Goal: Communication & Community: Share content

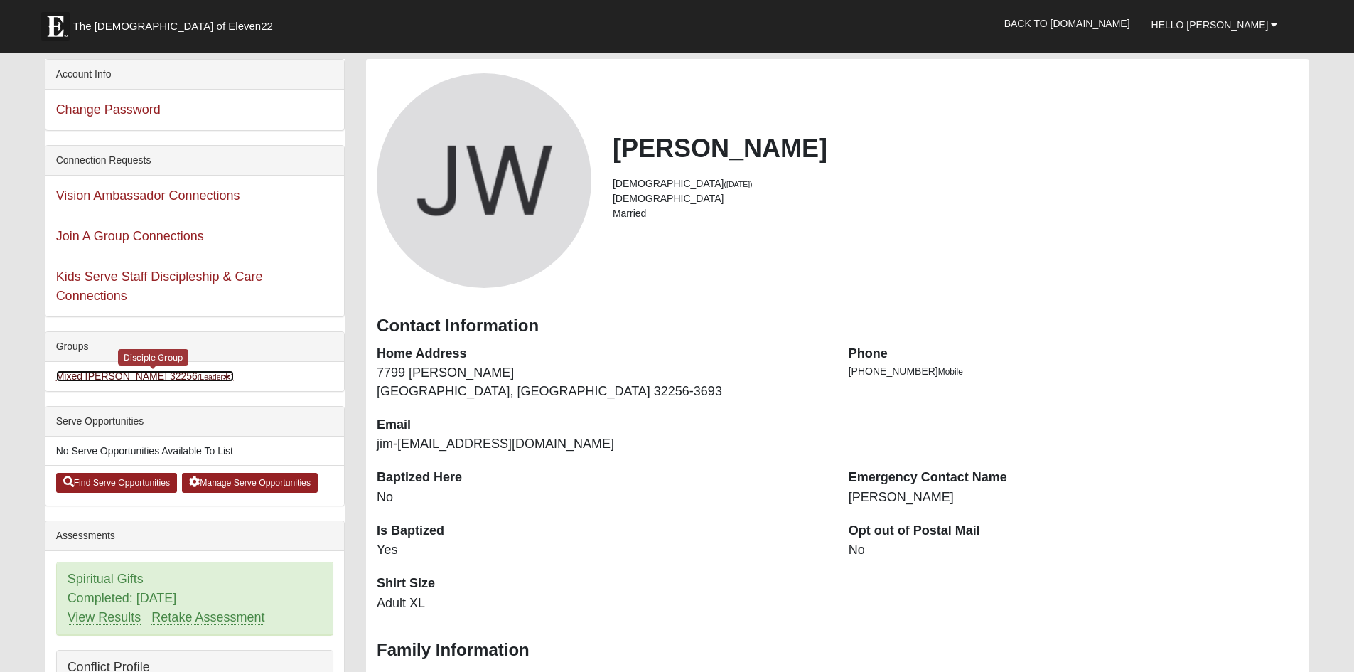
click at [158, 382] on link "Mixed Williams 32256 (Leader )" at bounding box center [145, 375] width 178 height 11
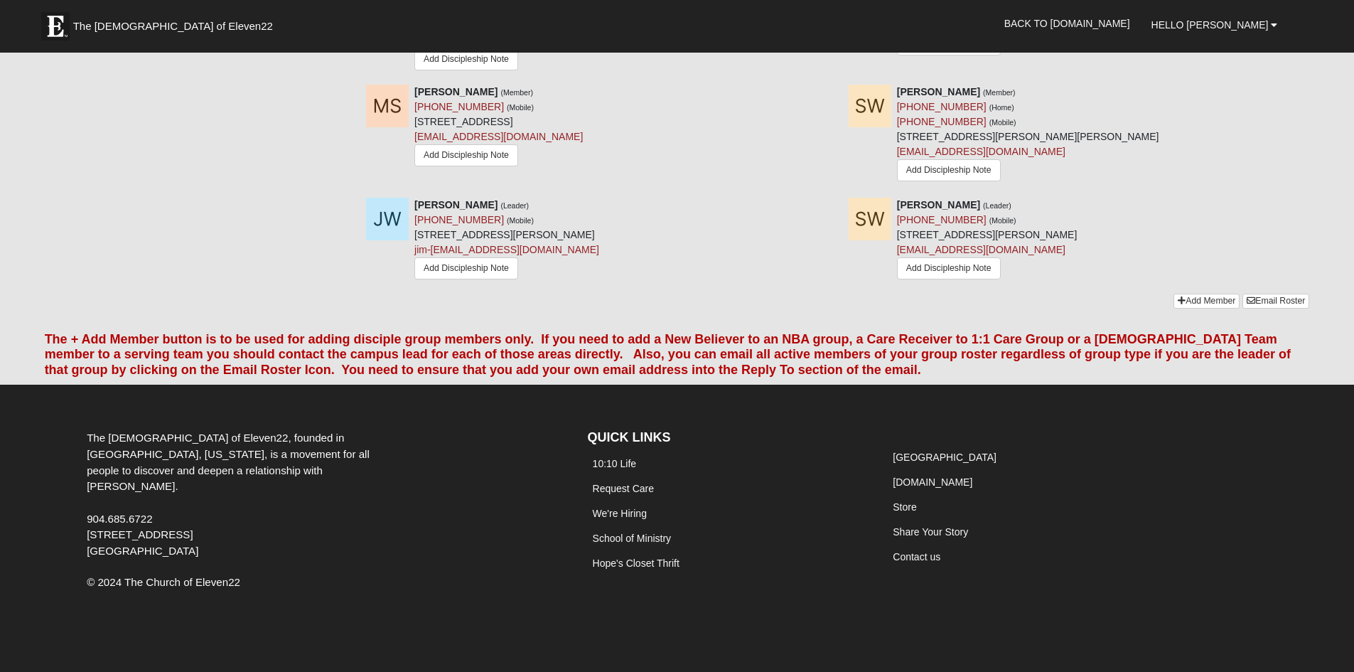
scroll to position [1847, 0]
click at [1267, 294] on link "Email Roster" at bounding box center [1276, 301] width 67 height 15
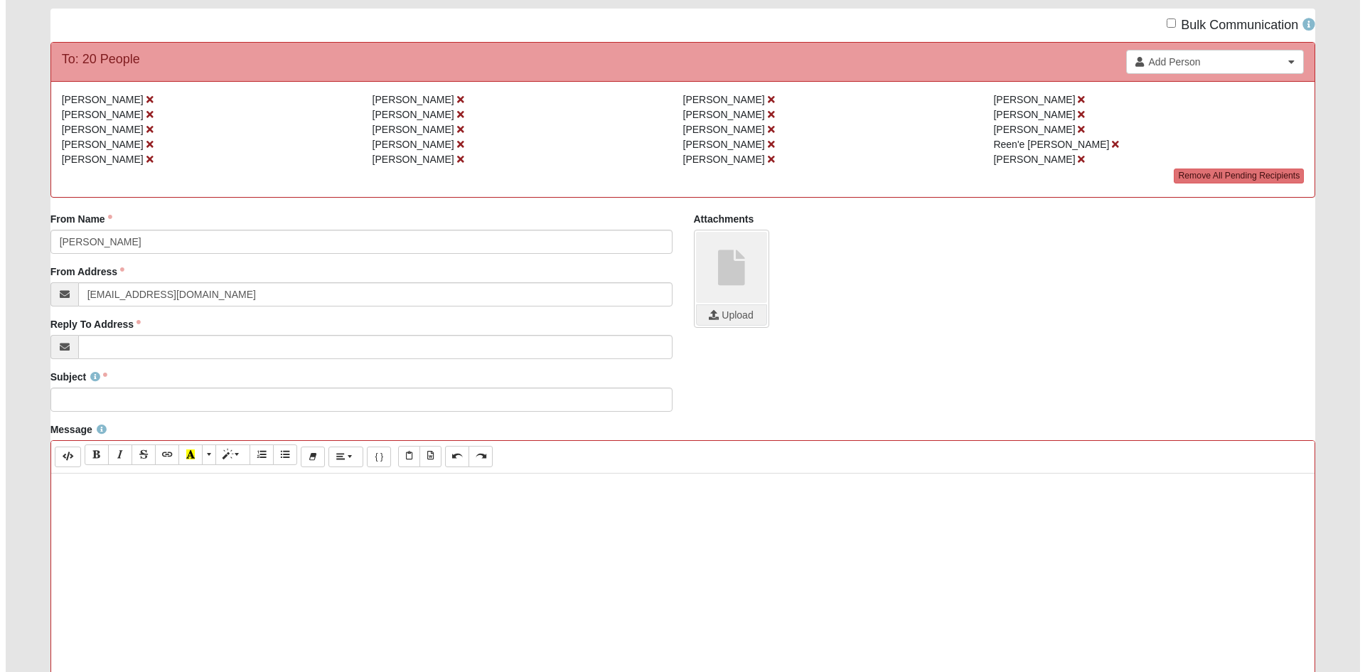
scroll to position [142, 0]
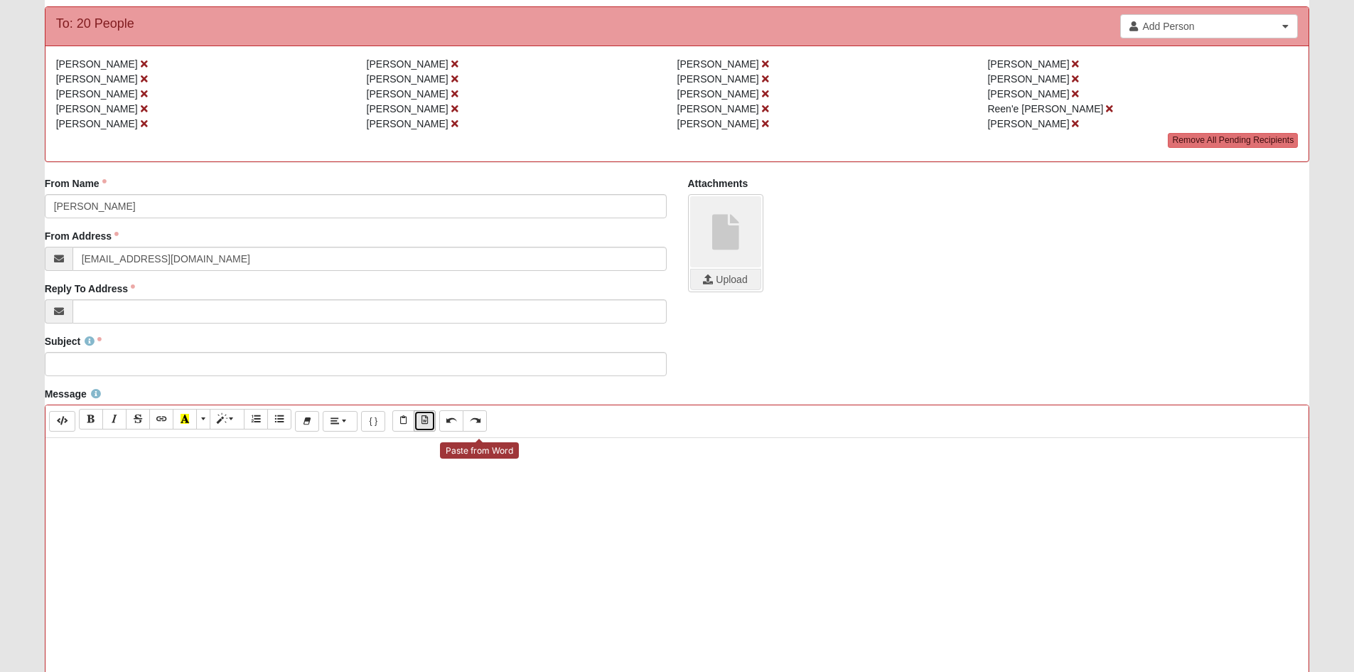
click at [428, 424] on icon "Paste from Word" at bounding box center [425, 420] width 6 height 9
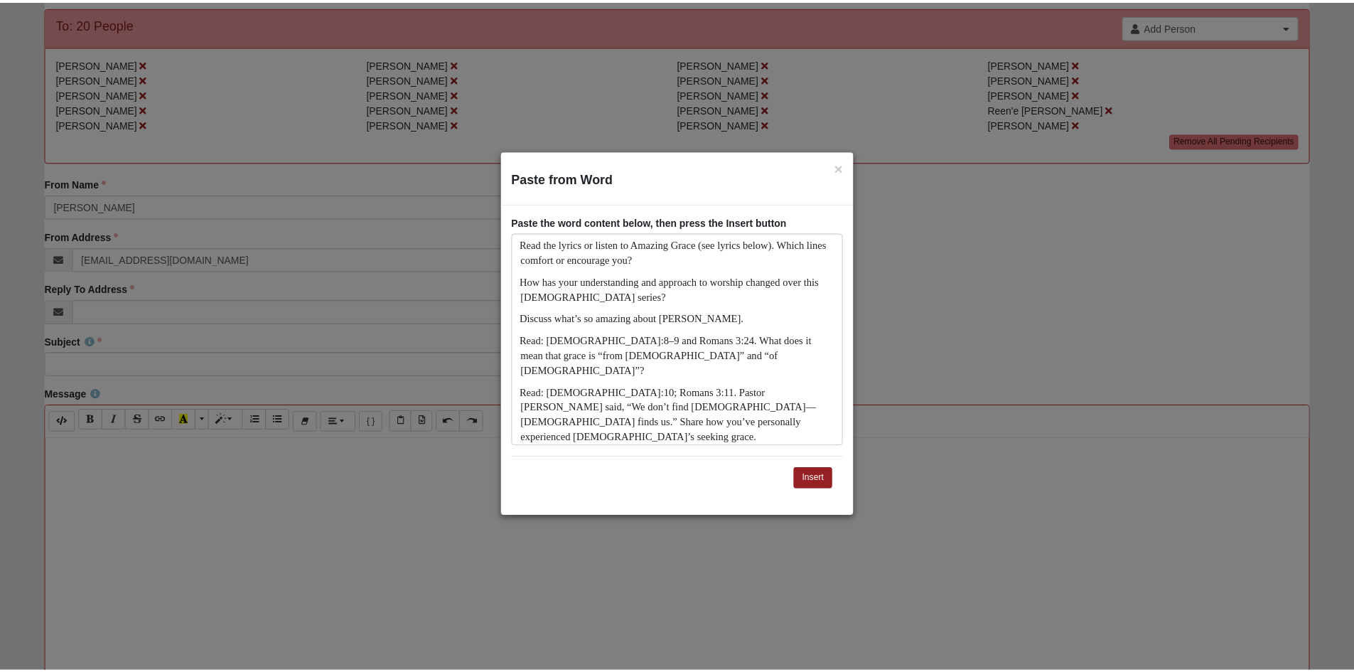
scroll to position [1753, 0]
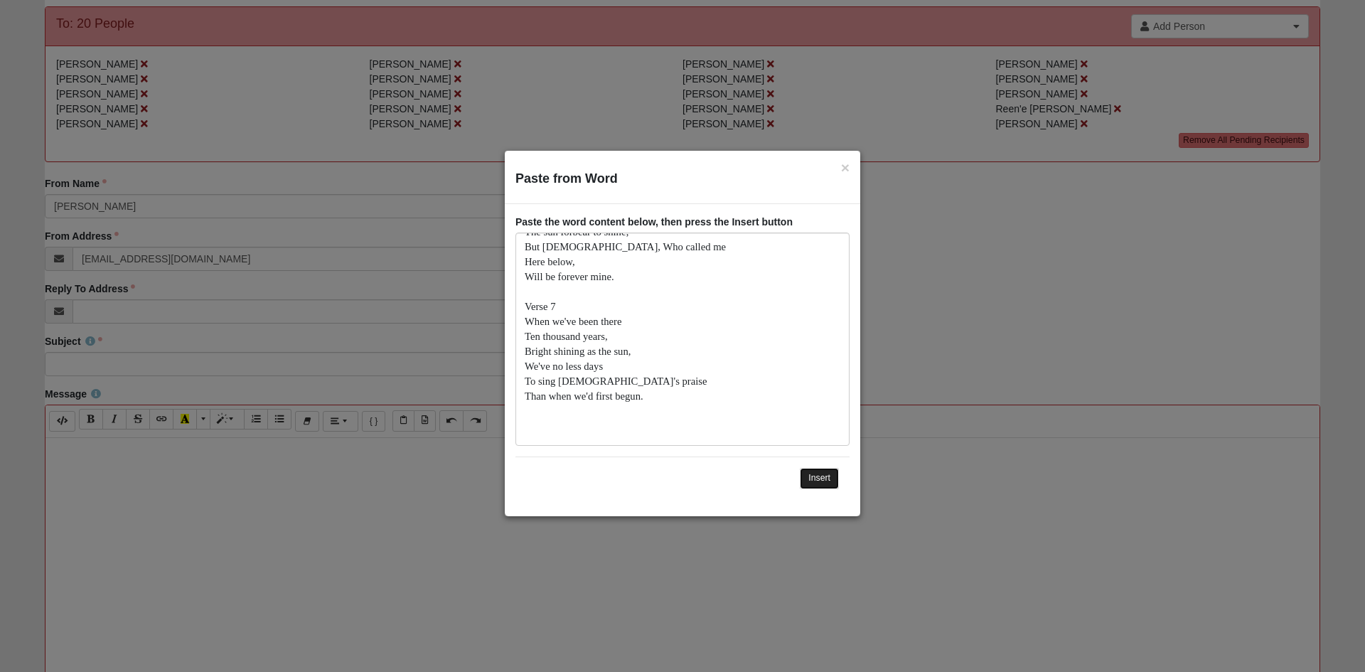
click at [812, 471] on button "Insert" at bounding box center [819, 478] width 39 height 21
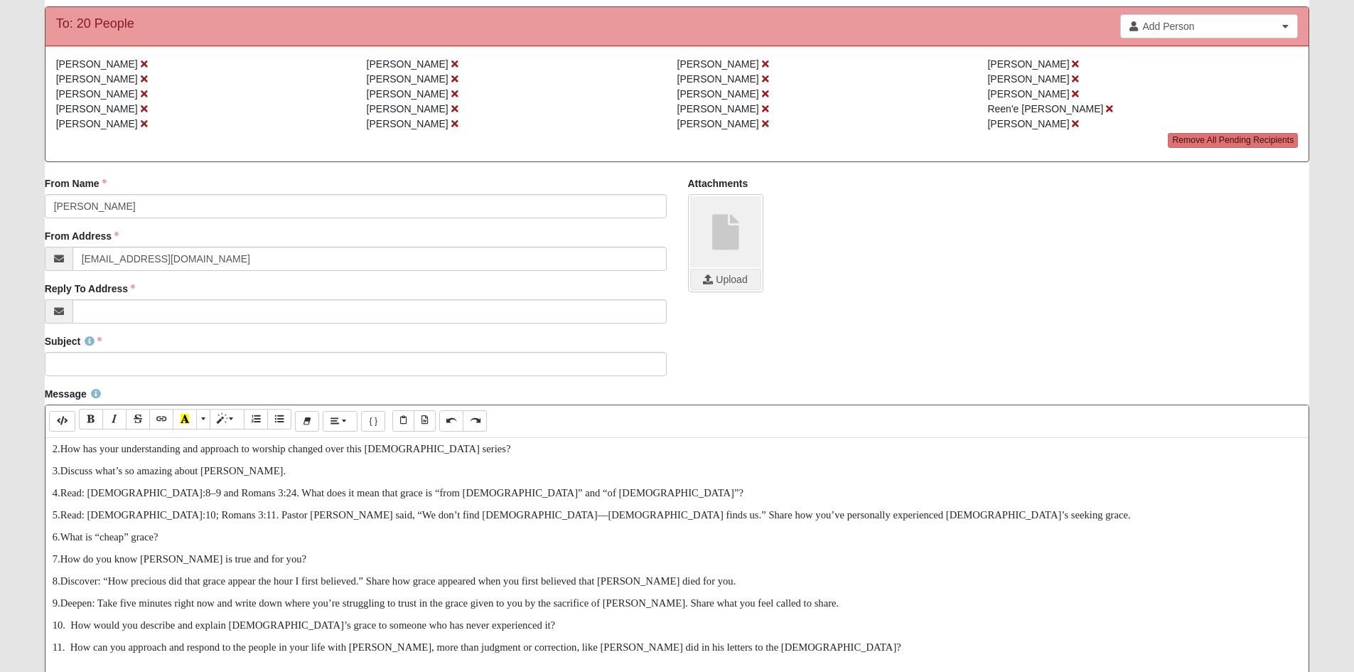
scroll to position [0, 0]
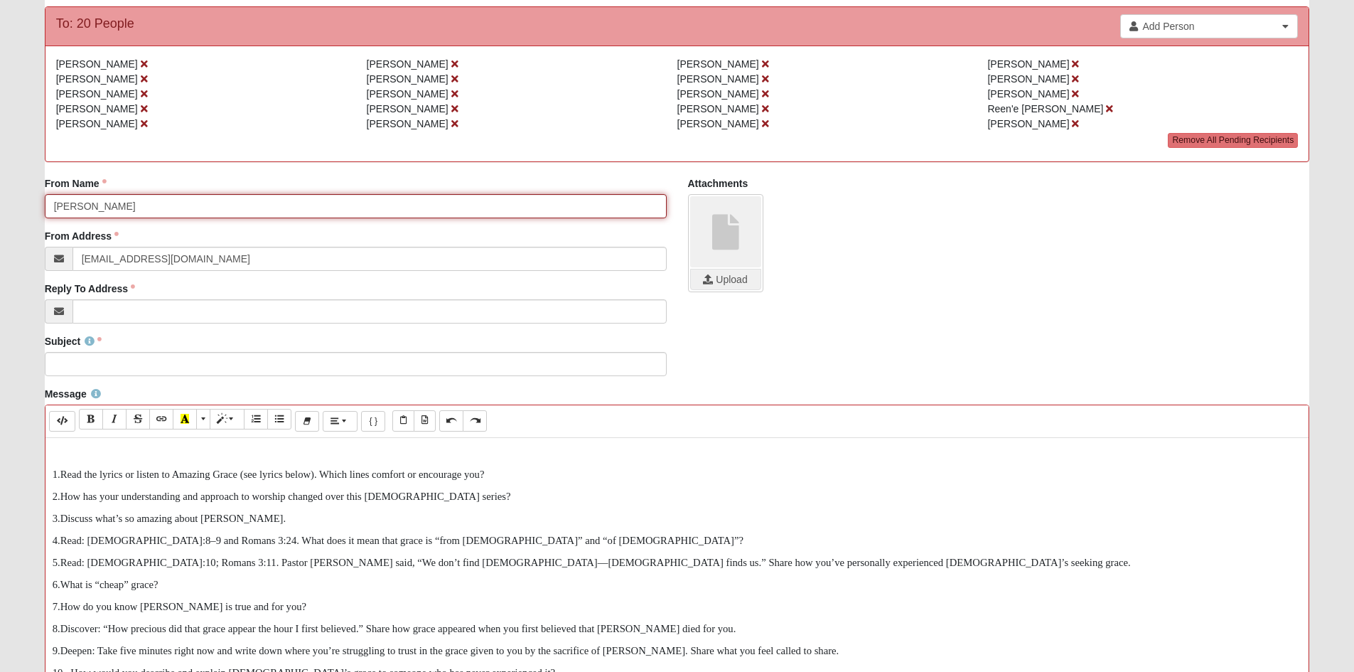
click at [56, 218] on input "[PERSON_NAME]" at bounding box center [356, 206] width 622 height 24
type input "[PERSON_NAME] & [PERSON_NAME]"
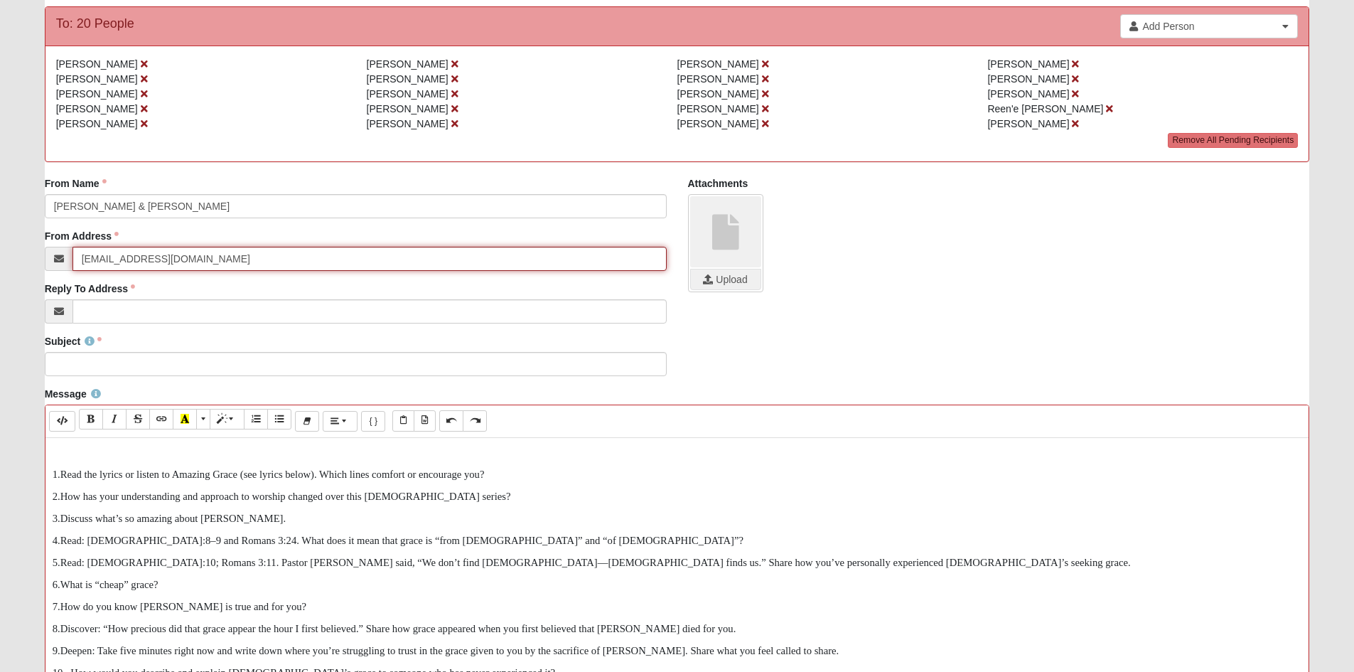
drag, startPoint x: 192, startPoint y: 303, endPoint x: 0, endPoint y: 267, distance: 195.2
click at [0, 267] on form "Hello [PERSON_NAME] My Account Log Out Communication Communication Error" at bounding box center [677, 458] width 1354 height 1165
type input "jim-[EMAIL_ADDRESS][DOMAIN_NAME]"
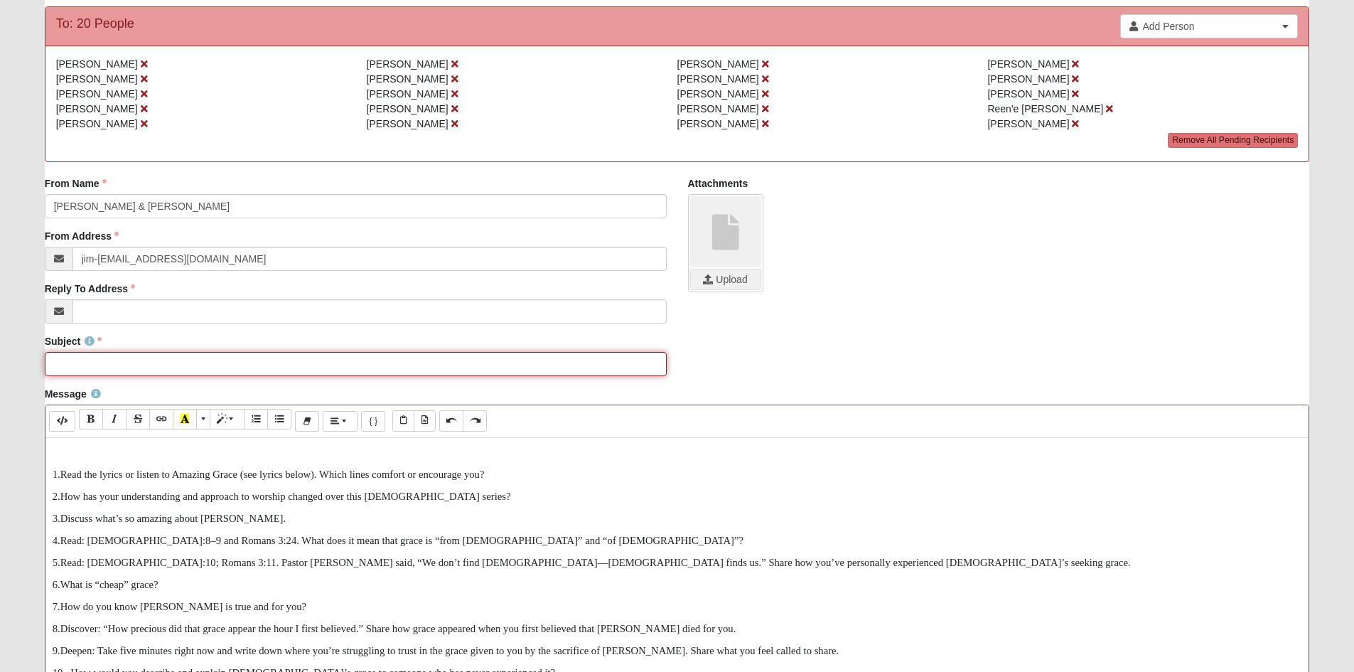
drag, startPoint x: 77, startPoint y: 411, endPoint x: 164, endPoint y: 375, distance: 94.4
click at [77, 376] on input "Subject" at bounding box center [356, 364] width 622 height 24
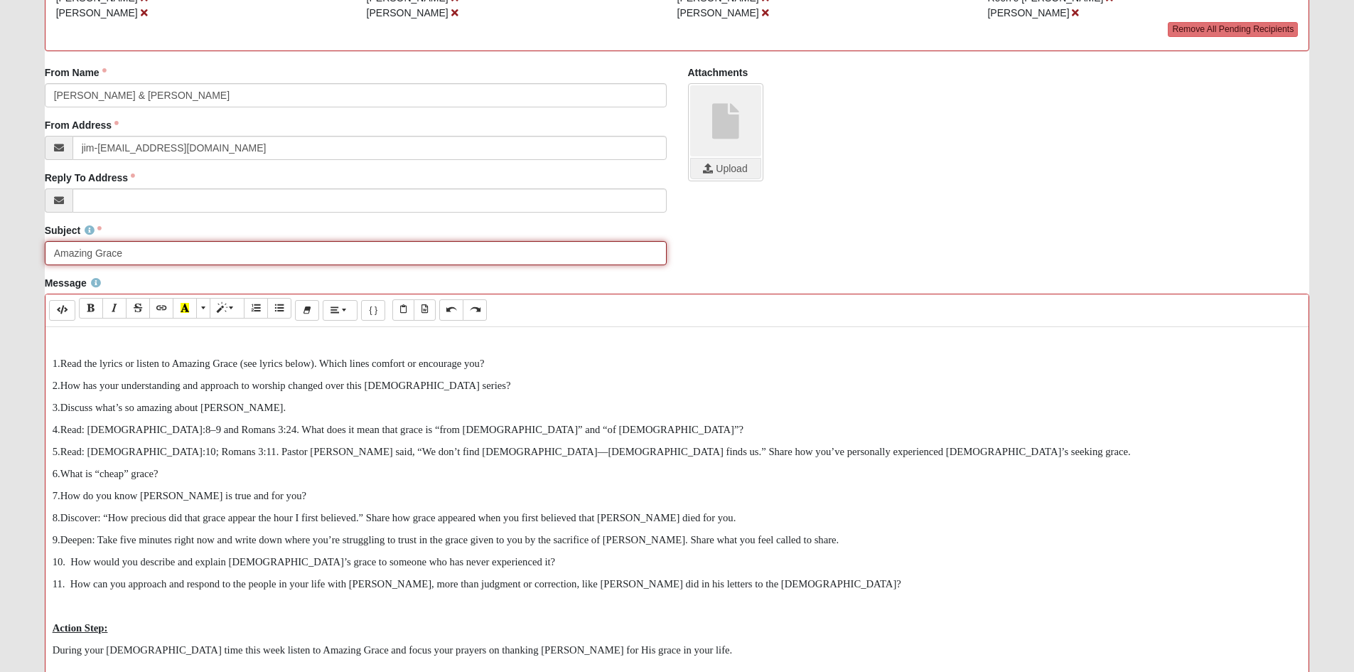
scroll to position [427, 0]
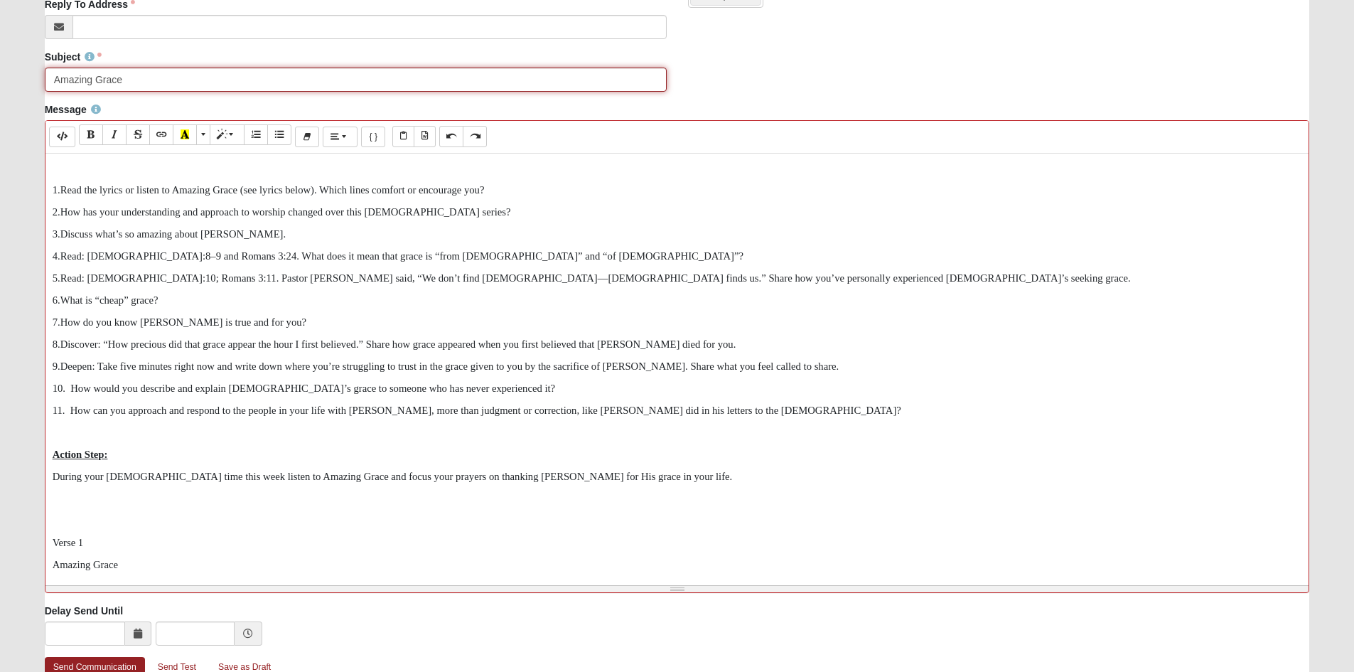
type input "Amazing Grace"
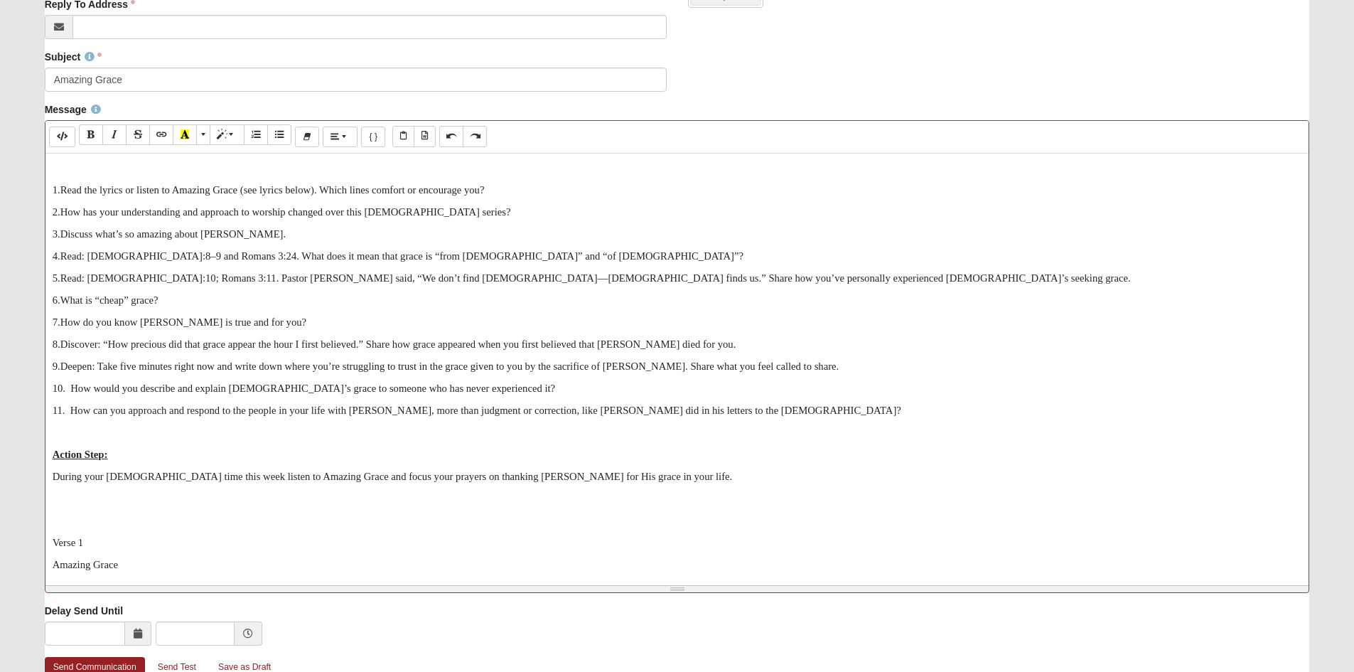
click at [90, 176] on p at bounding box center [678, 168] width 1250 height 15
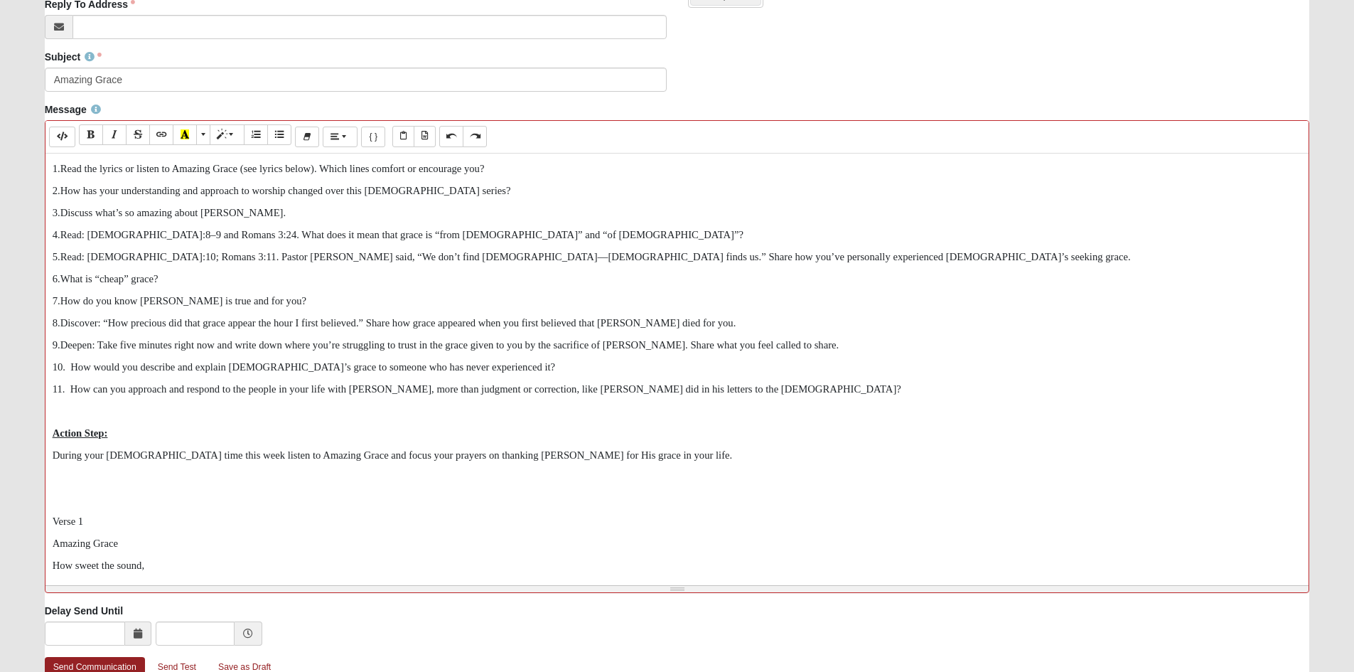
click at [69, 419] on p at bounding box center [678, 411] width 1250 height 15
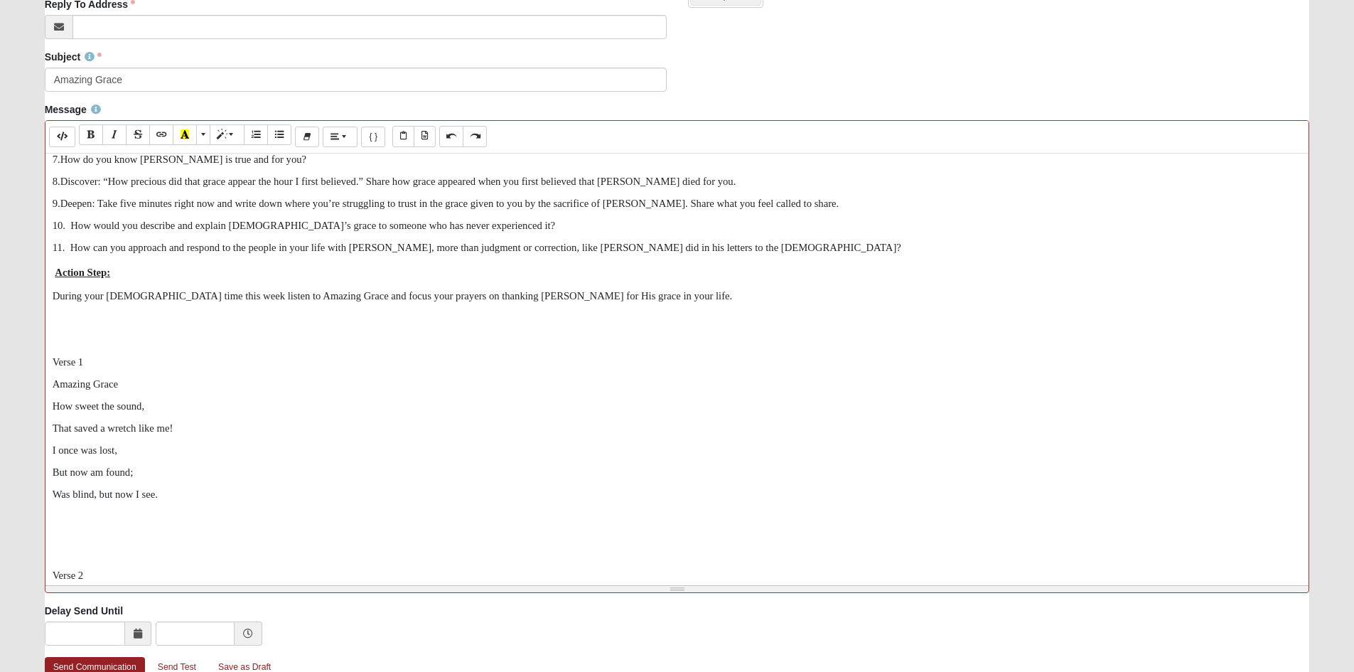
scroll to position [142, 0]
click at [60, 325] on p at bounding box center [678, 317] width 1250 height 15
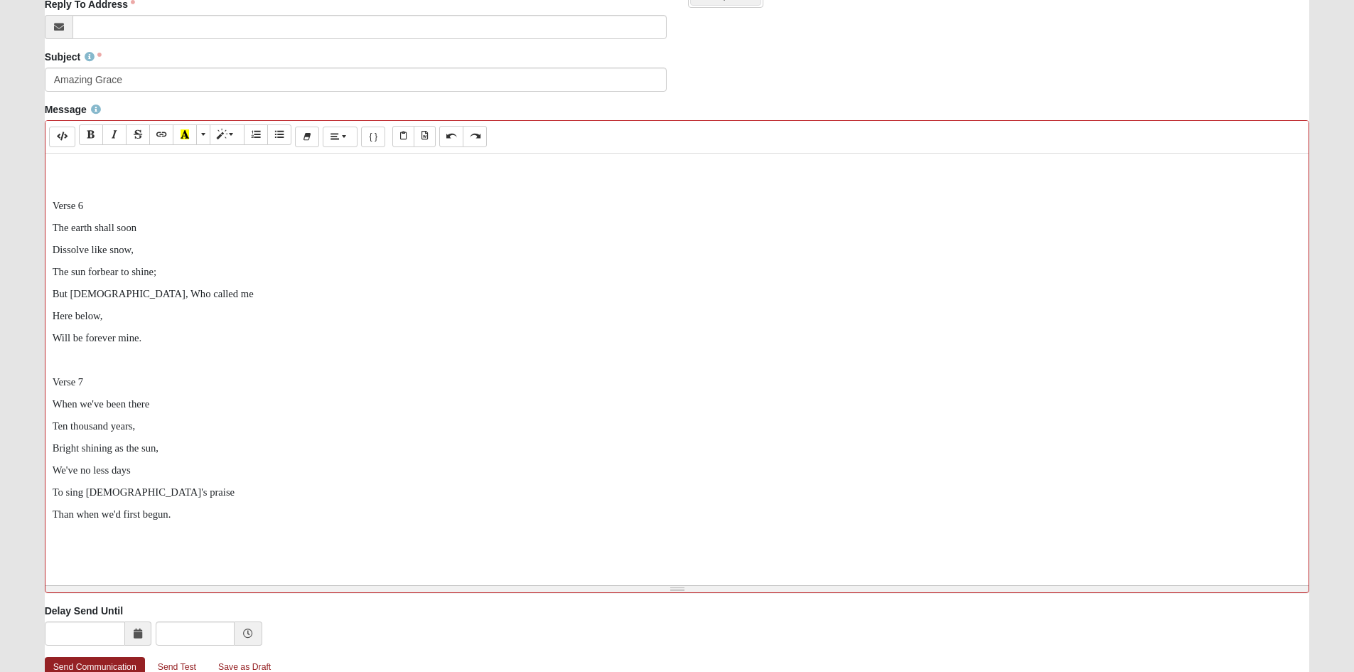
scroll to position [1618, 0]
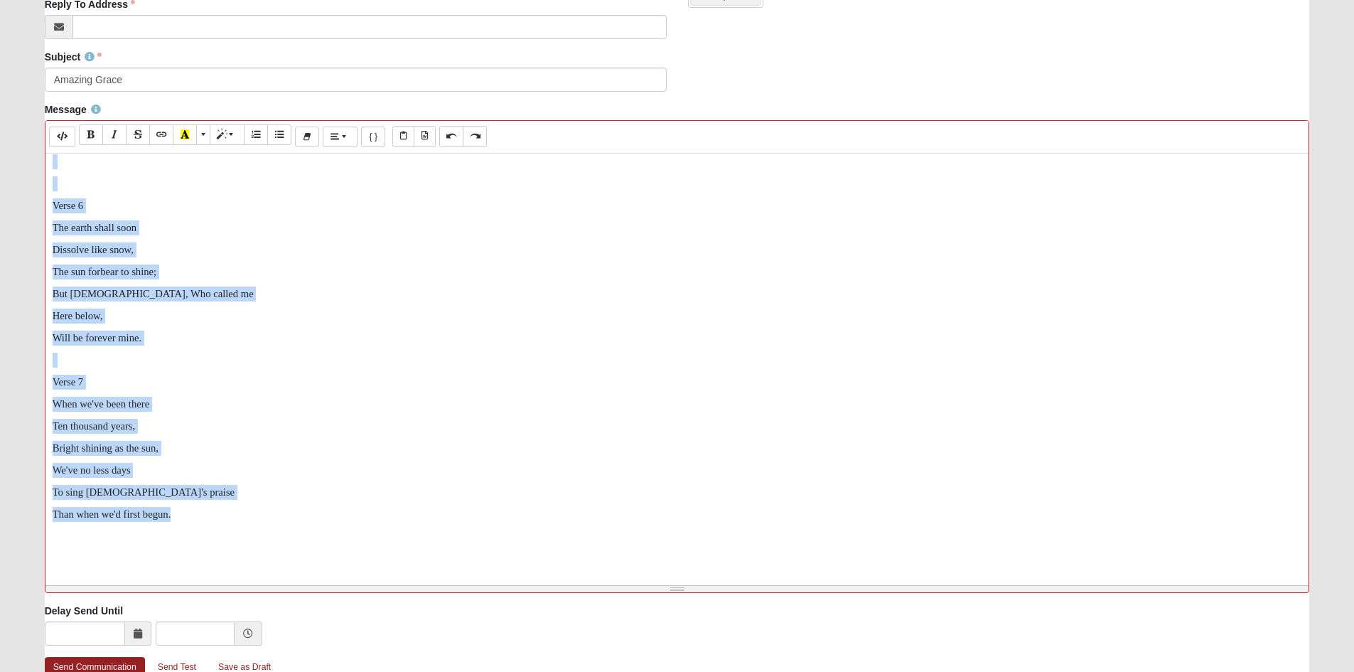
click at [232, 522] on p "Than when we'd first begun." at bounding box center [678, 514] width 1250 height 15
click at [358, 147] on button "Paragraph" at bounding box center [340, 137] width 35 height 21
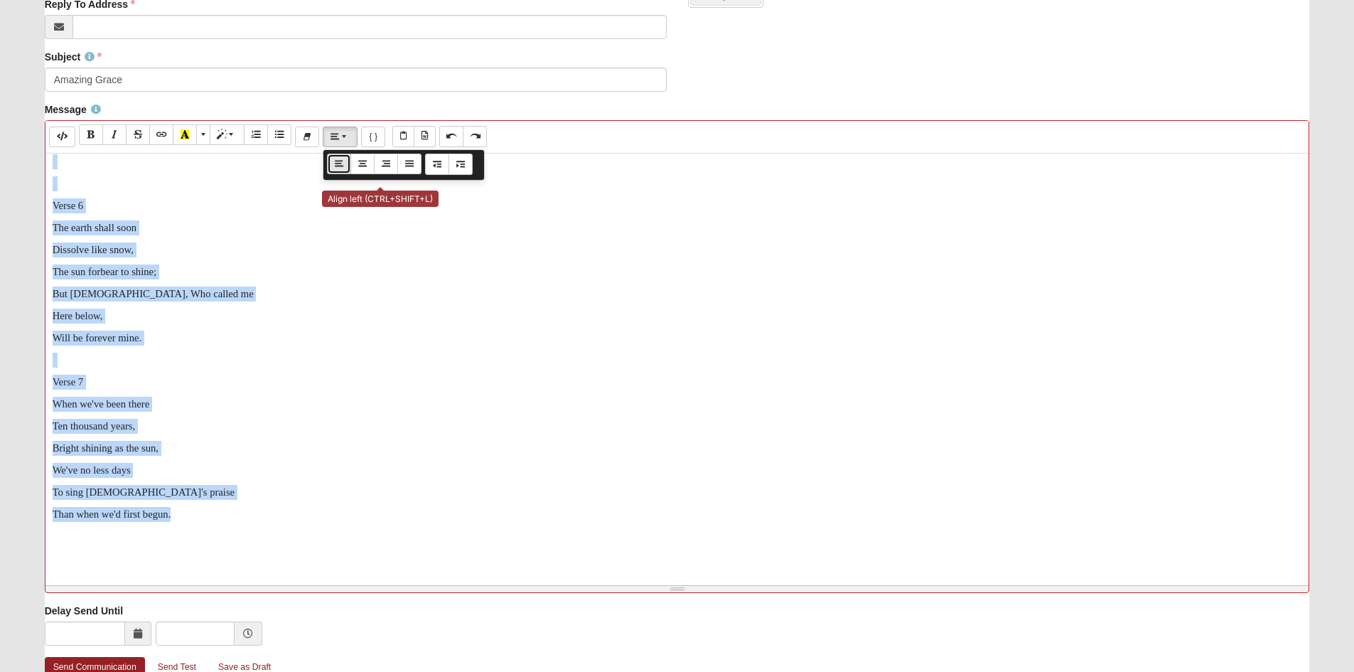
click at [343, 169] on icon "Align left (CTRL+SHIFT+L)" at bounding box center [339, 164] width 9 height 10
click at [350, 141] on span "Paragraph" at bounding box center [345, 137] width 9 height 10
click at [414, 169] on icon "Justify full (CTRL+SHIFT+J)" at bounding box center [409, 164] width 9 height 10
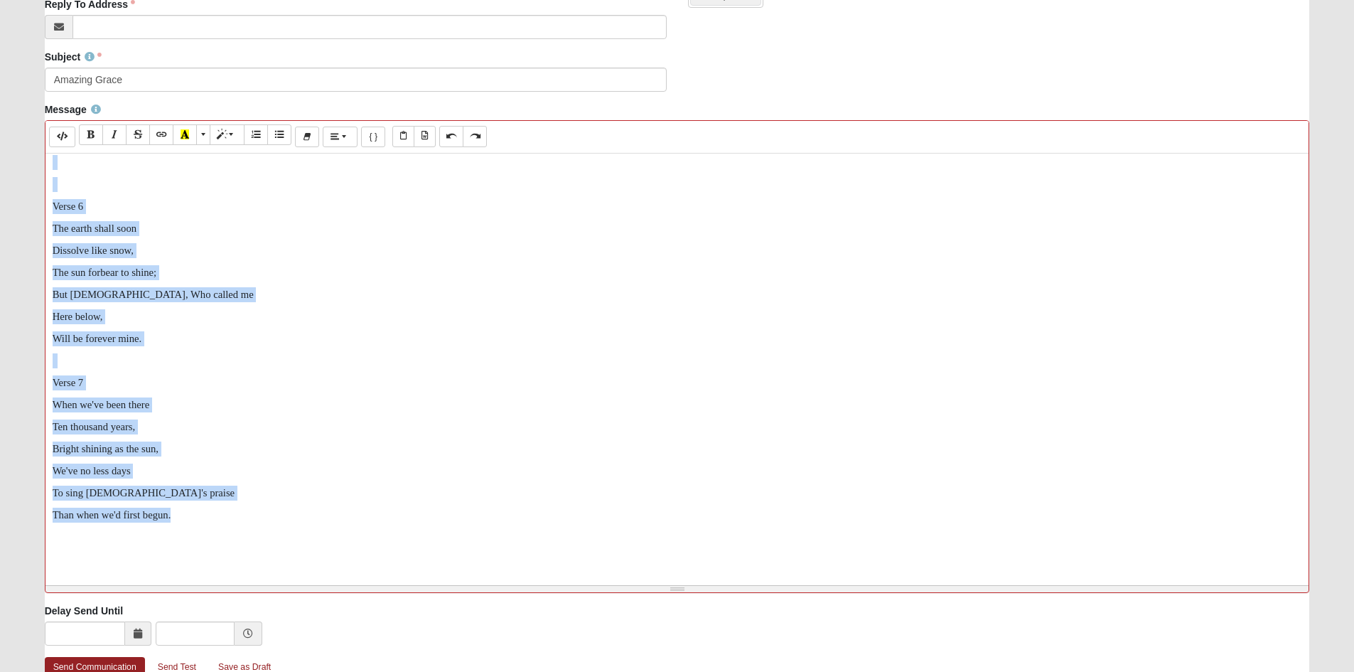
scroll to position [1611, 0]
click at [350, 141] on span "Paragraph" at bounding box center [345, 137] width 9 height 10
click at [376, 337] on p "Will be forever mine." at bounding box center [678, 338] width 1250 height 15
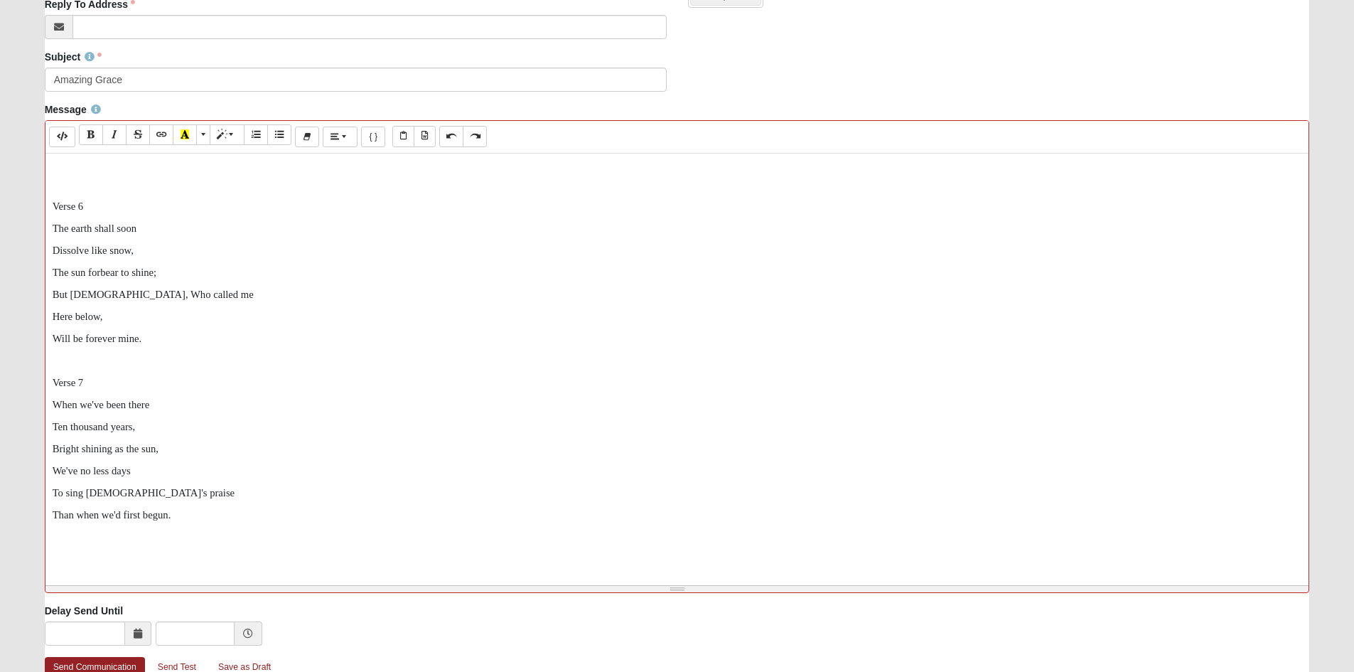
click at [99, 405] on div "1. Read the lyrics or listen to Amazing Grace (see lyrics below). Which lines c…" at bounding box center [678, 367] width 1264 height 427
click at [113, 192] on p at bounding box center [678, 184] width 1250 height 15
click at [100, 368] on p at bounding box center [678, 360] width 1250 height 15
drag, startPoint x: 97, startPoint y: 496, endPoint x: 27, endPoint y: 491, distance: 69.9
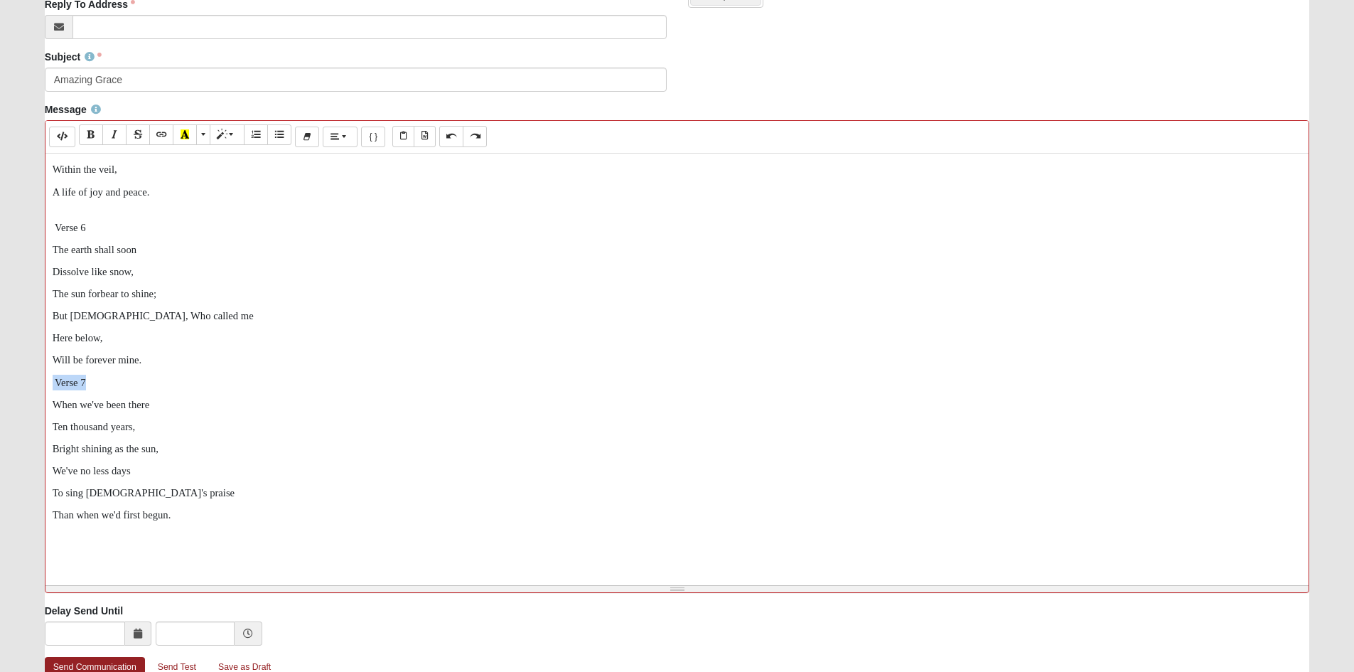
click at [27, 491] on form "Hello [PERSON_NAME] My Account Log Out Communication Communication Error" at bounding box center [677, 173] width 1354 height 1165
click at [95, 139] on icon "Bold (CTRL+B)" at bounding box center [91, 134] width 9 height 10
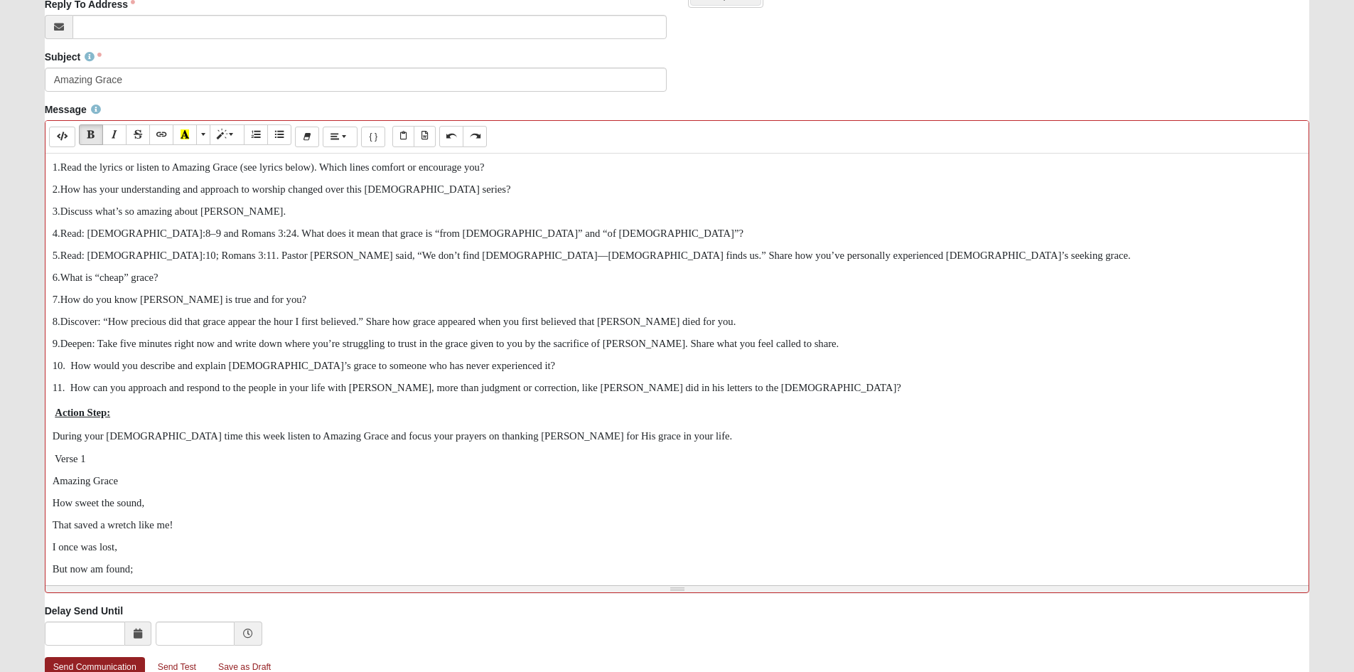
scroll to position [0, 0]
drag, startPoint x: 101, startPoint y: 584, endPoint x: 47, endPoint y: 585, distance: 54.1
click at [47, 580] on div "1. Read the lyrics or listen to Amazing Grace (see lyrics below). Which lines c…" at bounding box center [678, 367] width 1264 height 427
click at [95, 139] on icon "Bold (CTRL+B)" at bounding box center [91, 134] width 9 height 10
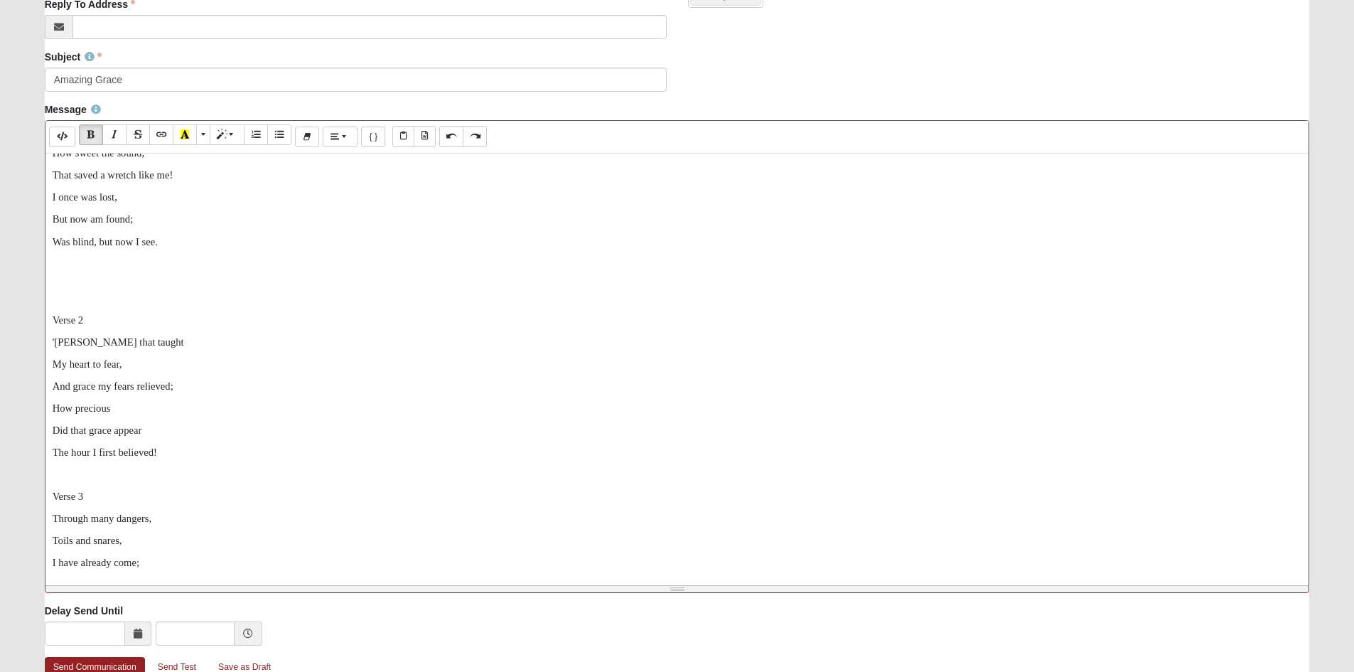
scroll to position [355, 0]
drag, startPoint x: 105, startPoint y: 495, endPoint x: 92, endPoint y: 496, distance: 12.8
click at [92, 323] on p "Verse 2" at bounding box center [678, 316] width 1250 height 15
click at [90, 279] on p at bounding box center [678, 271] width 1250 height 15
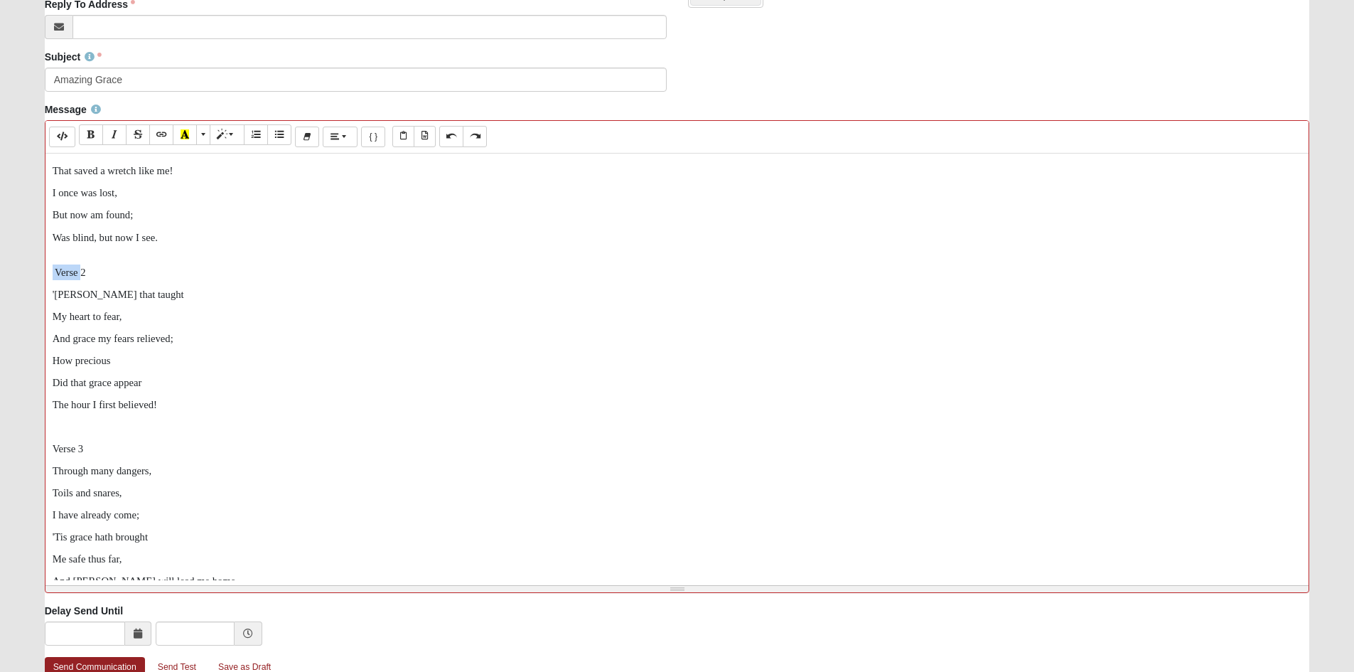
drag, startPoint x: 85, startPoint y: 436, endPoint x: 41, endPoint y: 439, distance: 44.2
click at [41, 439] on div "Message Background Color Transparent Select #ffff00 Text Color Reset to default…" at bounding box center [677, 352] width 1287 height 501
drag, startPoint x: 107, startPoint y: 441, endPoint x: 38, endPoint y: 442, distance: 68.3
click at [38, 442] on div "Message Background Color Transparent Select #ffff00 Text Color Reset to default…" at bounding box center [677, 352] width 1287 height 501
click at [95, 139] on icon "Bold (CTRL+B)" at bounding box center [91, 134] width 9 height 10
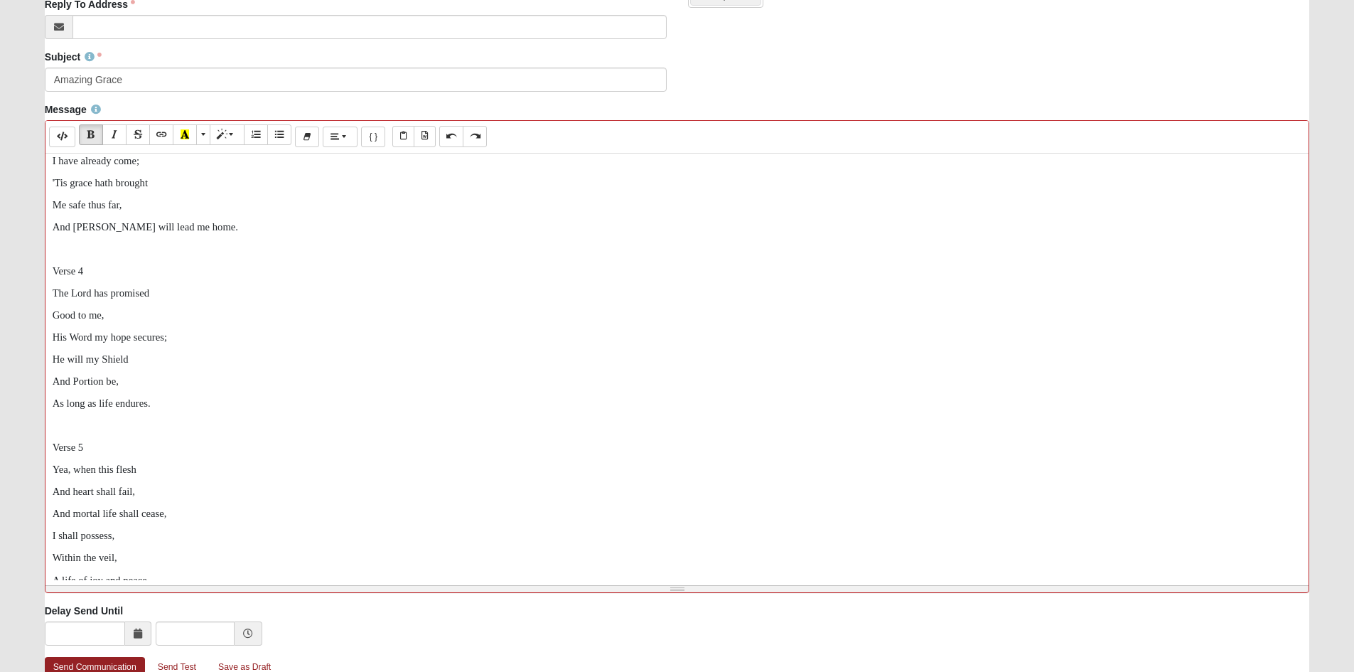
scroll to position [711, 0]
drag, startPoint x: 85, startPoint y: 306, endPoint x: 25, endPoint y: 299, distance: 60.8
click at [25, 299] on form "Hello [PERSON_NAME] My Account Log Out Communication Communication Error" at bounding box center [677, 173] width 1354 height 1165
click at [95, 139] on icon "Bold (CTRL+B)" at bounding box center [91, 134] width 9 height 10
drag, startPoint x: 106, startPoint y: 523, endPoint x: 0, endPoint y: 515, distance: 106.3
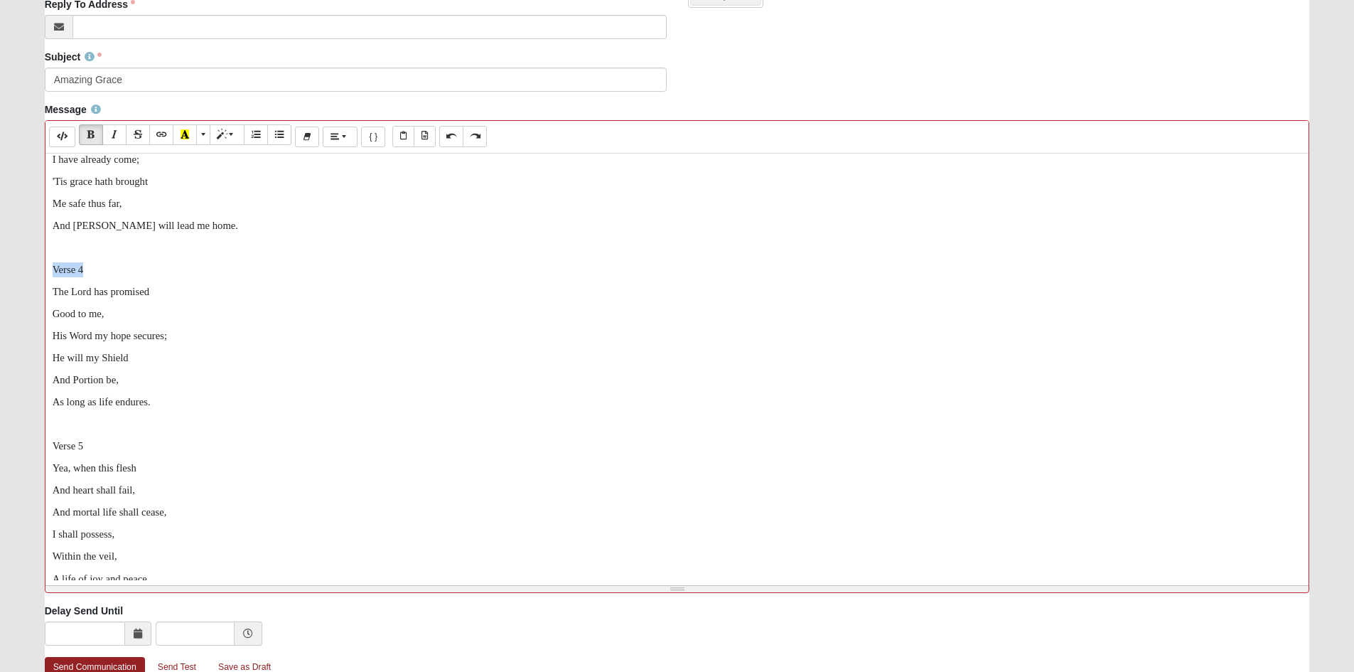
click at [0, 515] on form "Hello [PERSON_NAME] My Account Log Out Communication Communication Error" at bounding box center [677, 173] width 1354 height 1165
click at [95, 139] on icon "Bold (CTRL+B)" at bounding box center [91, 134] width 9 height 10
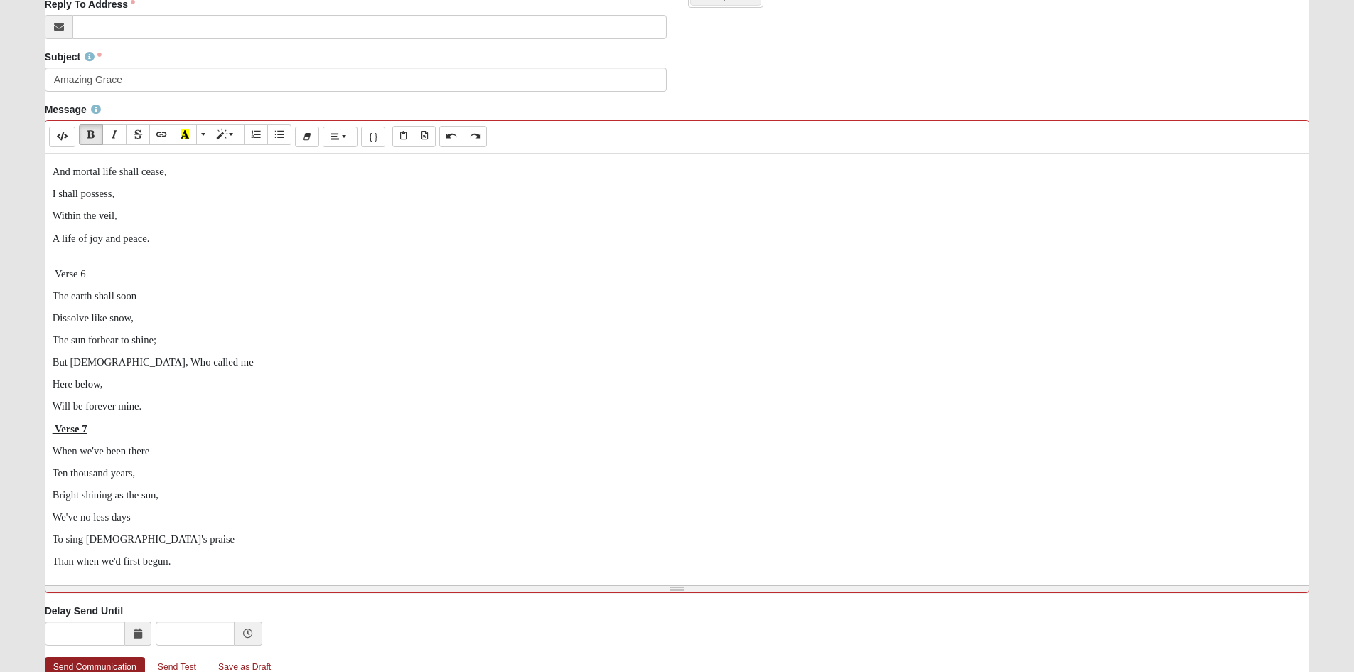
scroll to position [1066, 0]
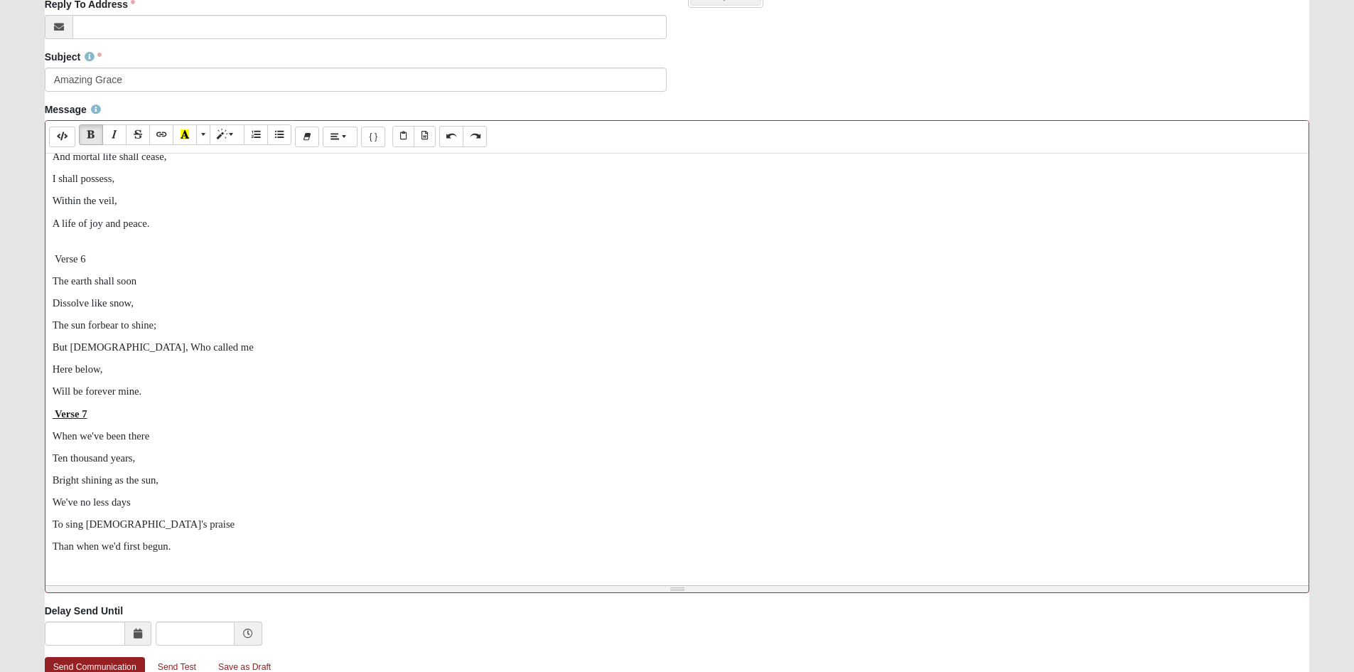
drag, startPoint x: 101, startPoint y: 388, endPoint x: 0, endPoint y: 383, distance: 101.1
click at [3, 384] on form "Hello [PERSON_NAME] My Account Log Out Communication Communication Error" at bounding box center [677, 173] width 1354 height 1165
click at [95, 139] on icon "Bold (CTRL+B)" at bounding box center [91, 134] width 9 height 10
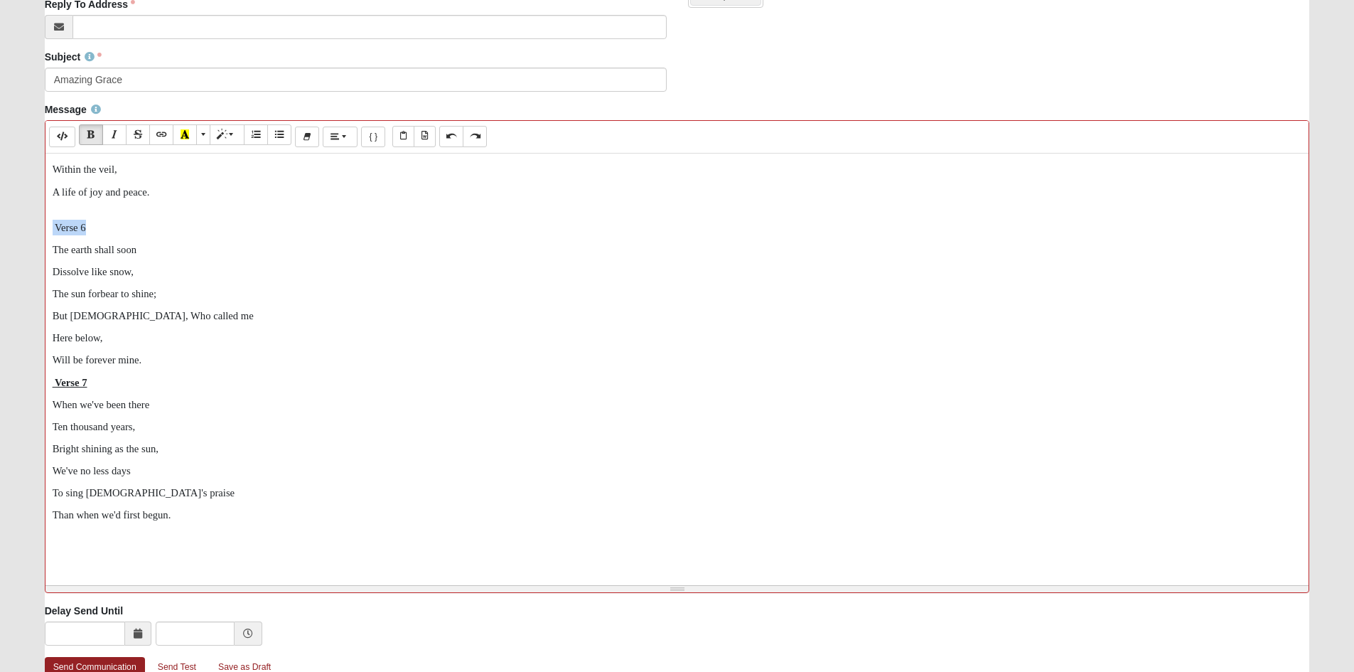
drag, startPoint x: 112, startPoint y: 385, endPoint x: 14, endPoint y: 385, distance: 98.8
click at [16, 385] on form "Hello [PERSON_NAME] My Account Log Out Communication Communication Error" at bounding box center [677, 173] width 1354 height 1165
click at [92, 139] on icon "Bold (CTRL+B)" at bounding box center [91, 134] width 9 height 10
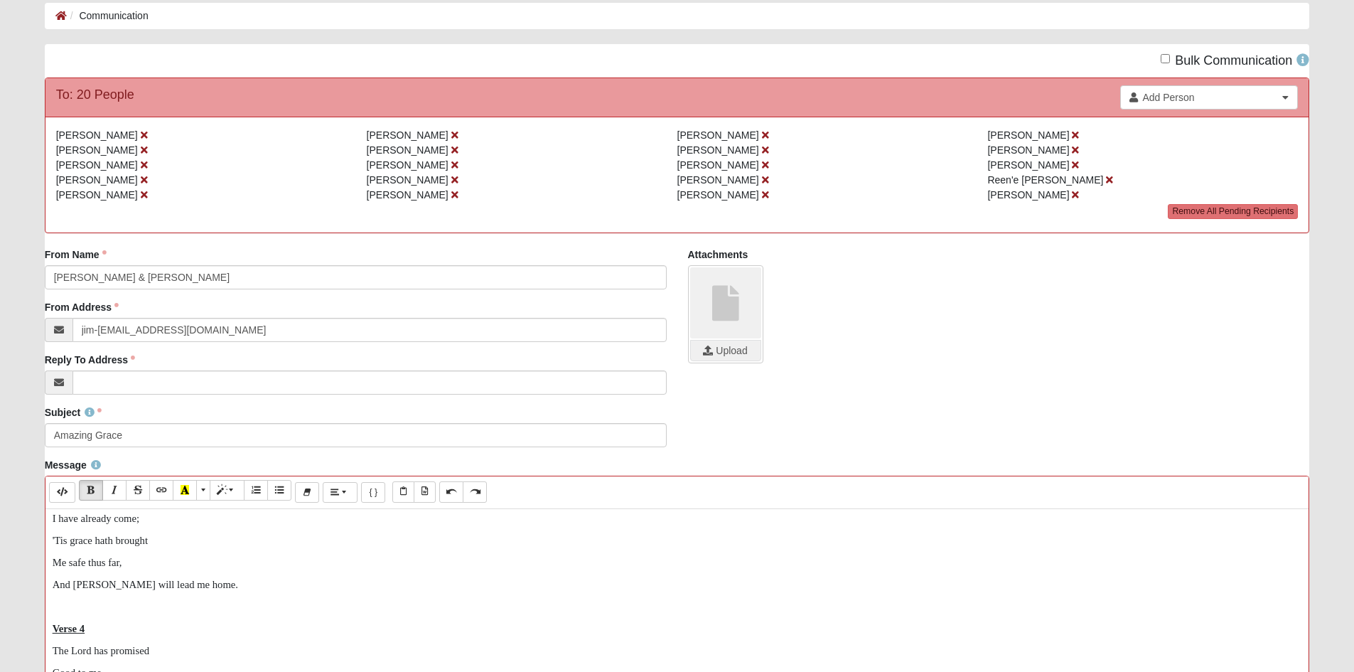
scroll to position [711, 0]
click at [108, 434] on p at bounding box center [678, 426] width 1250 height 15
click at [63, 376] on p at bounding box center [678, 368] width 1250 height 15
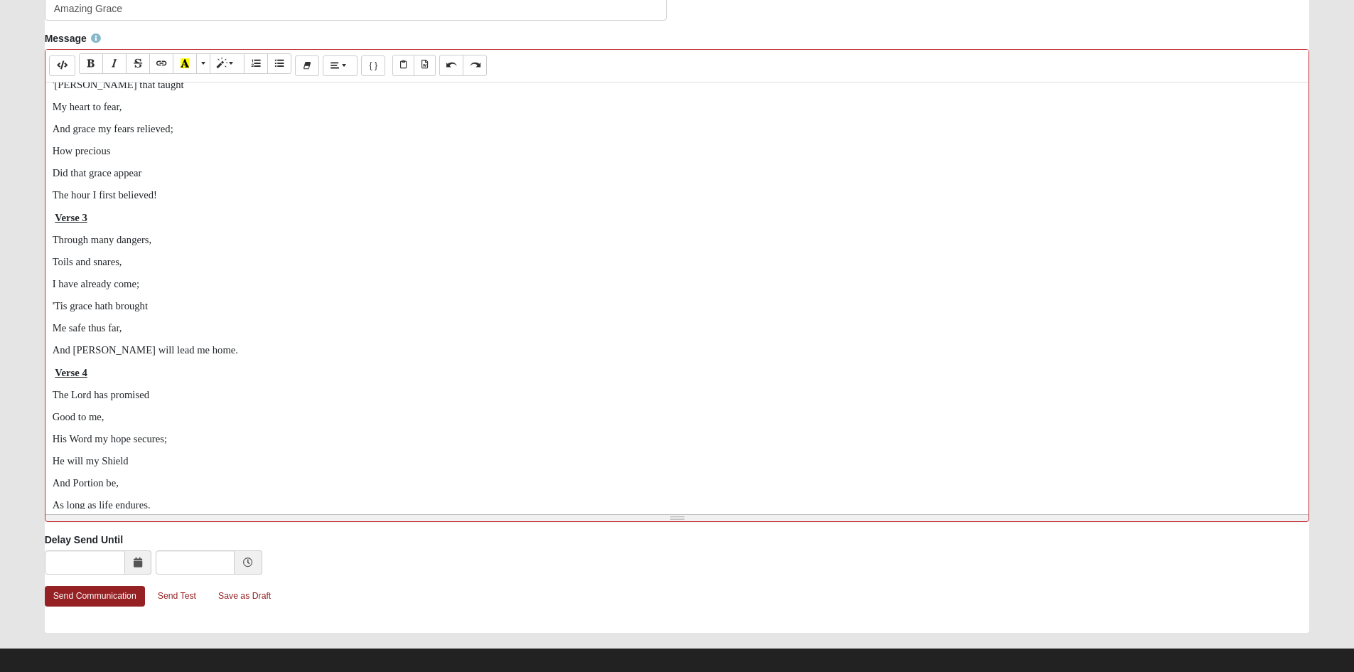
scroll to position [498, 0]
click at [72, 44] on div at bounding box center [678, 38] width 1250 height 12
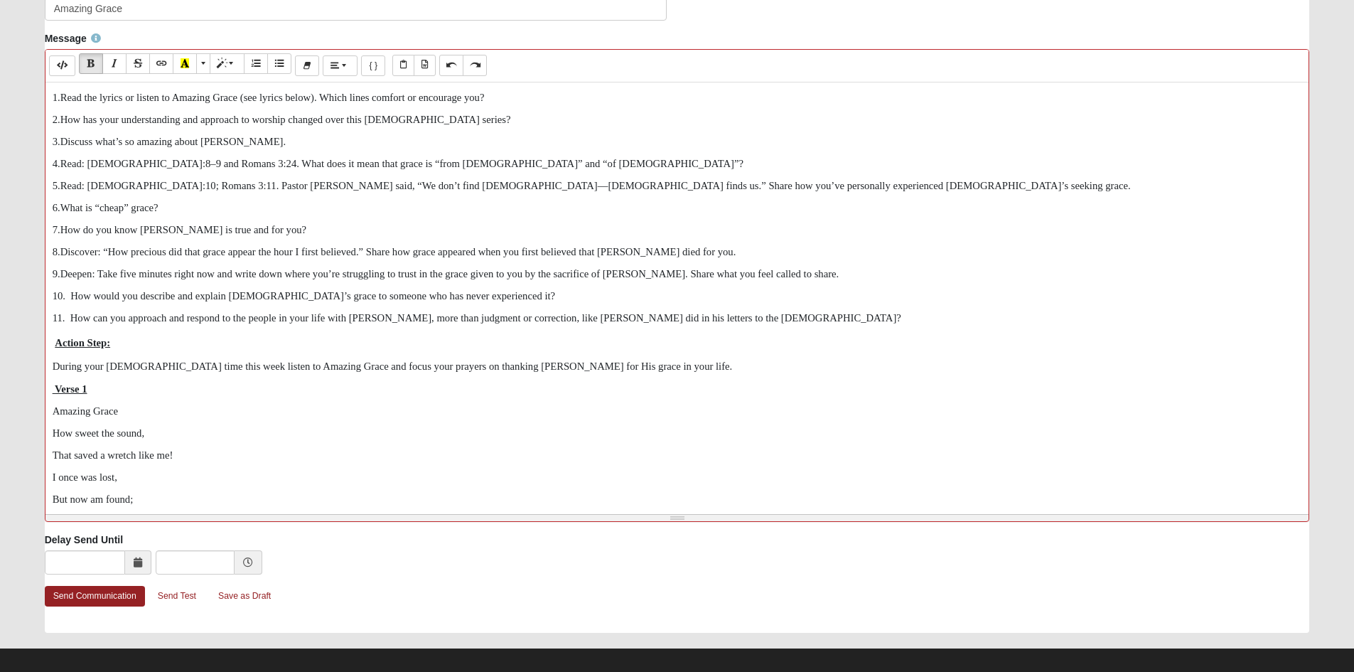
scroll to position [569, 0]
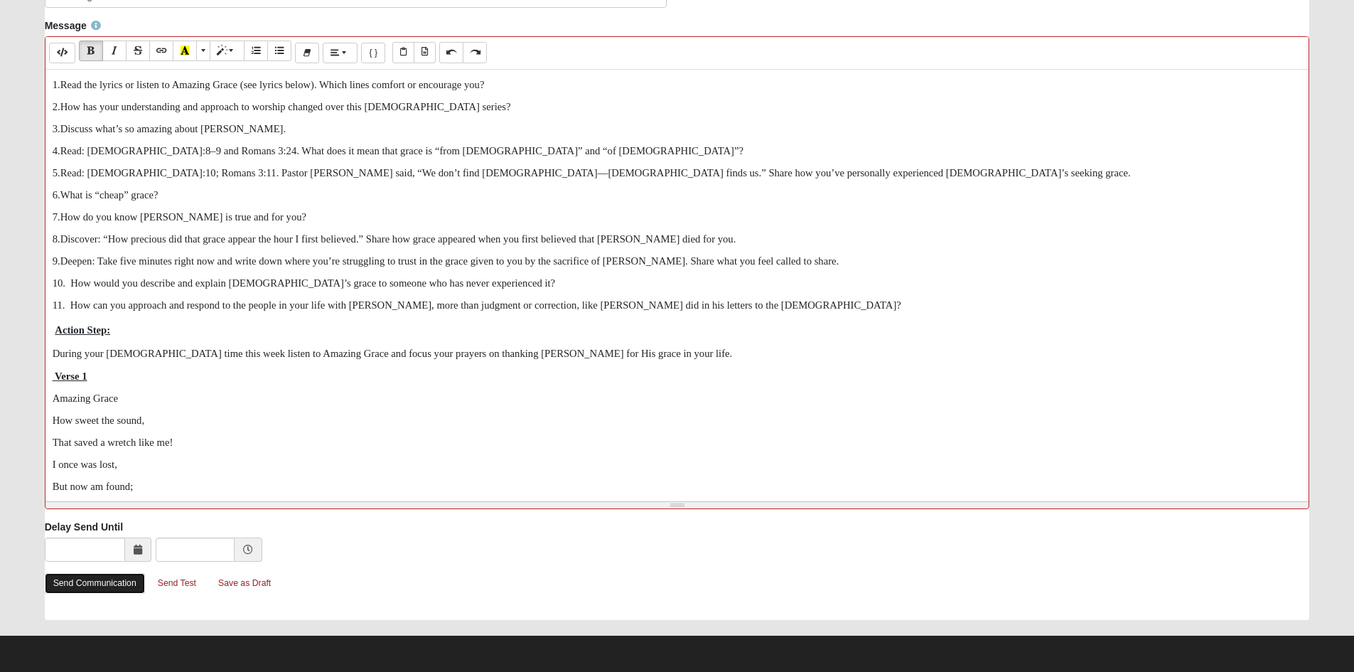
click at [102, 581] on link "Send Communication" at bounding box center [95, 583] width 100 height 21
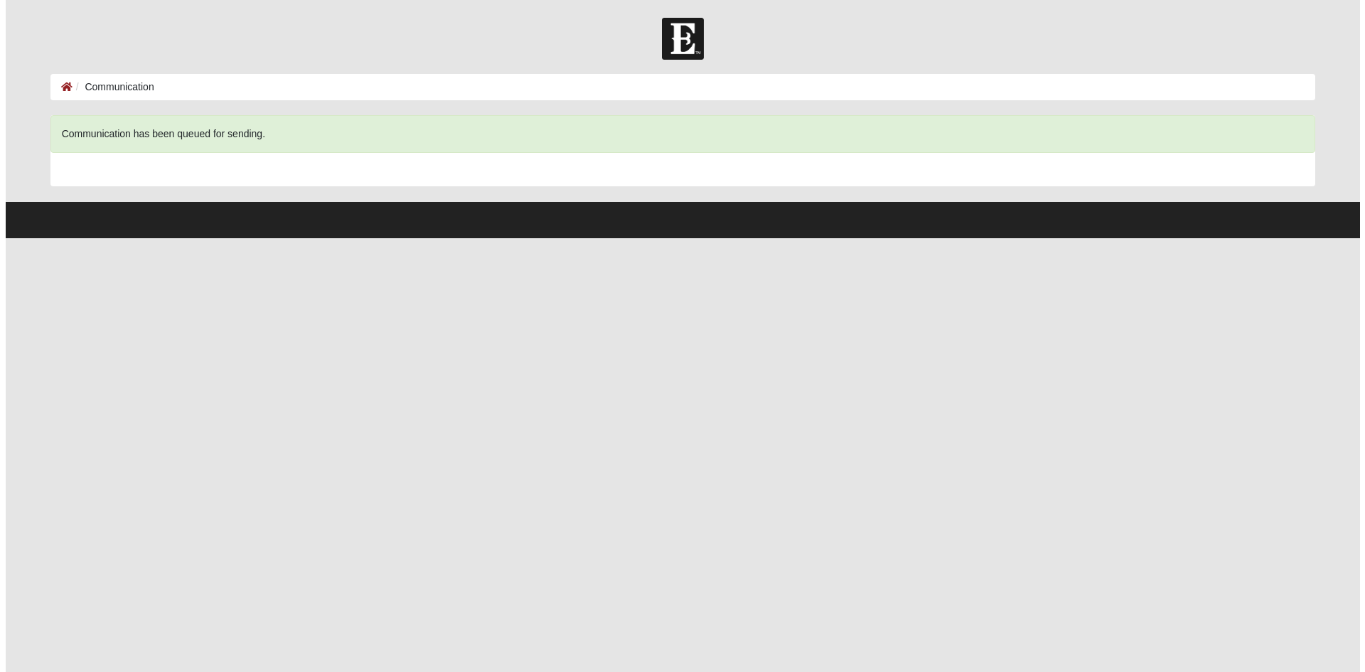
scroll to position [0, 0]
